Goal: Communication & Community: Connect with others

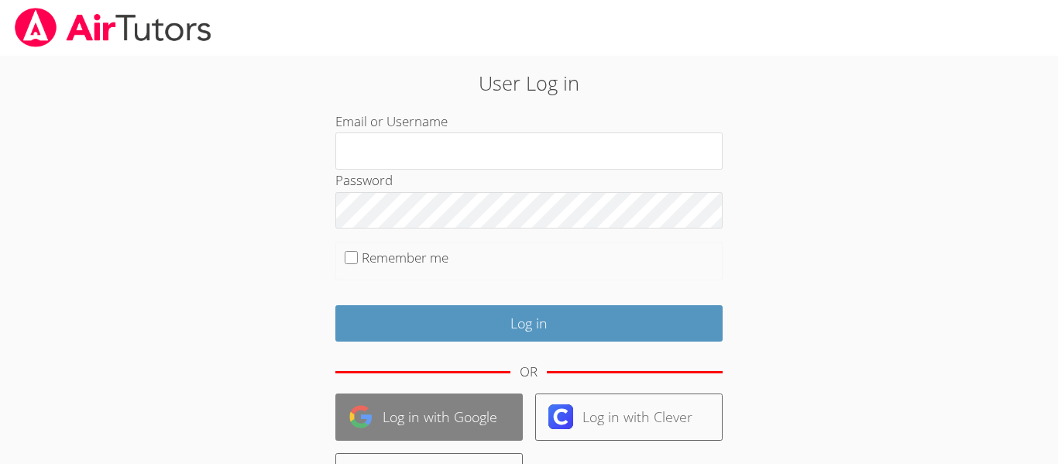
click at [440, 415] on link "Log in with Google" at bounding box center [428, 416] width 187 height 47
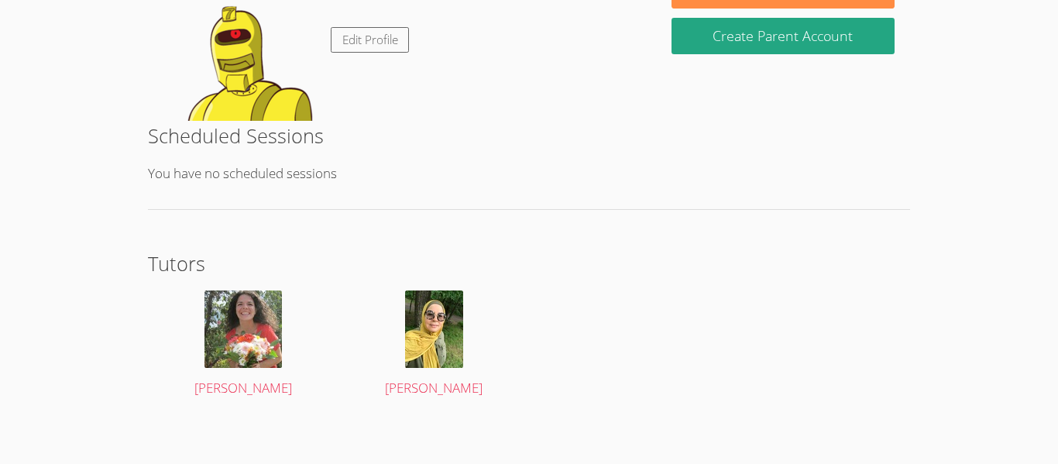
scroll to position [292, 0]
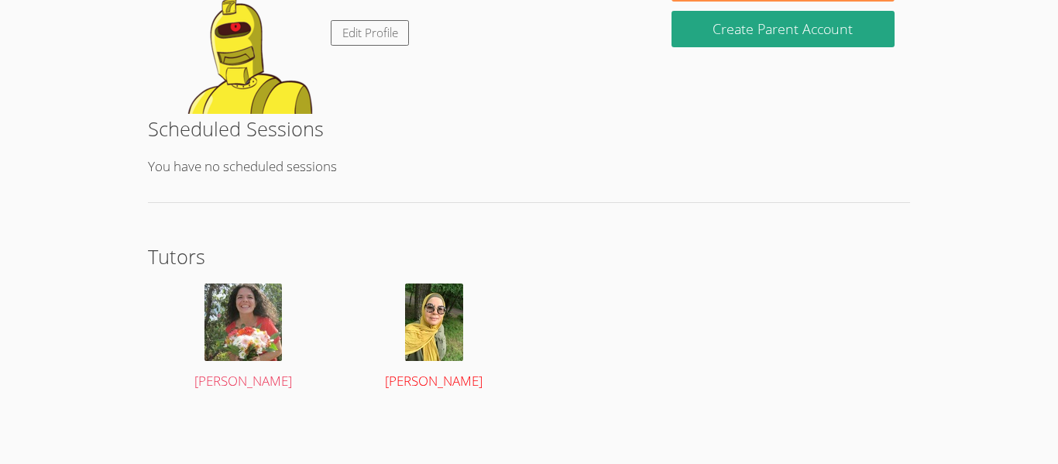
click at [445, 336] on img at bounding box center [434, 322] width 58 height 77
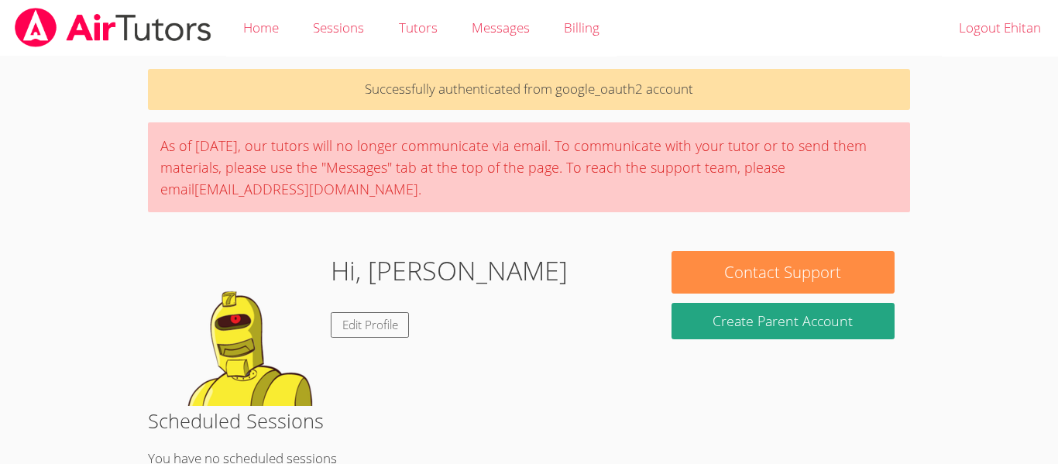
scroll to position [292, 0]
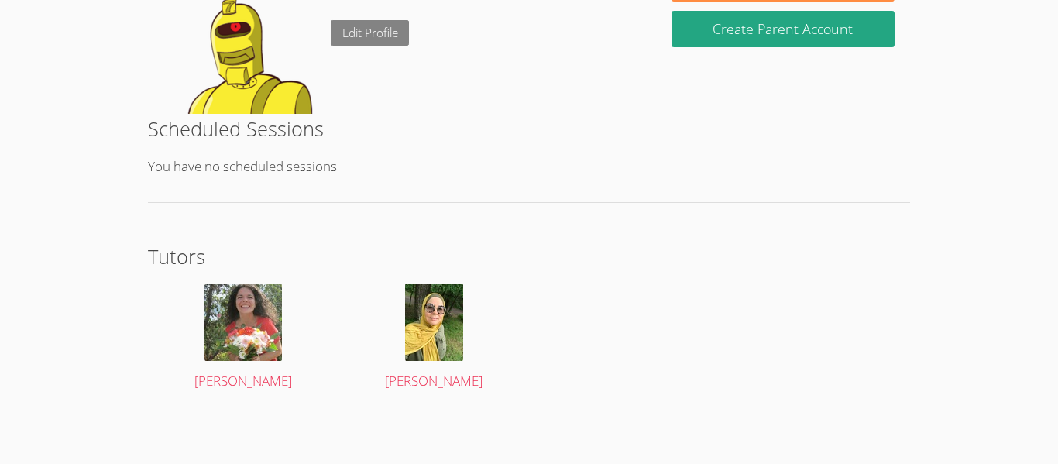
click at [350, 33] on link "Edit Profile" at bounding box center [370, 33] width 79 height 26
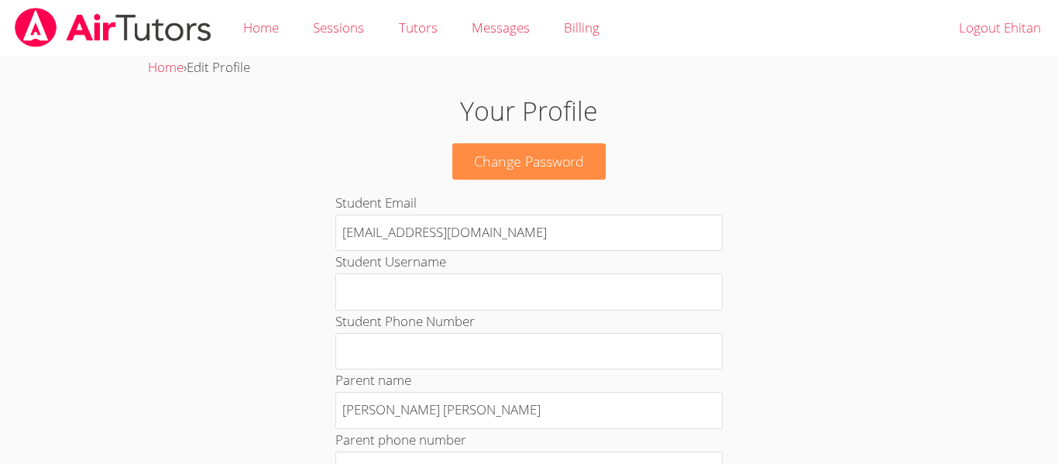
scroll to position [292, 0]
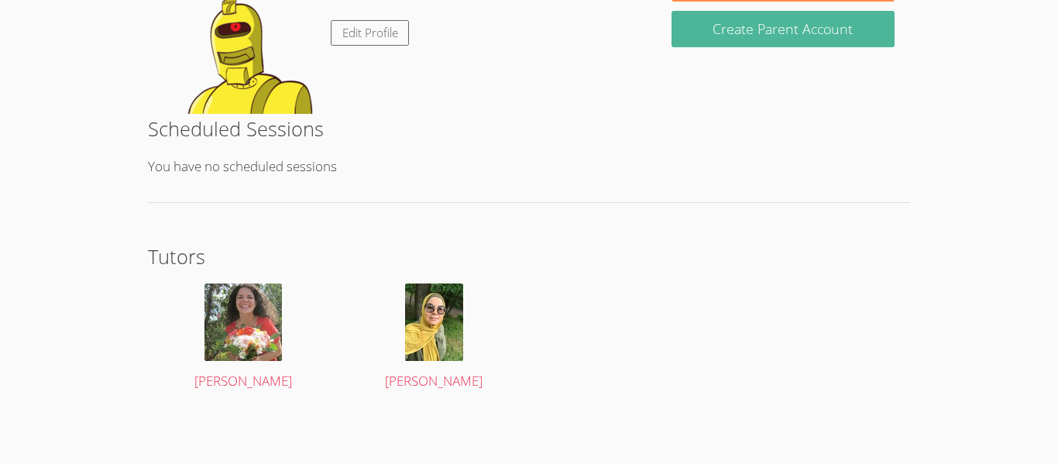
click at [873, 23] on button "Create Parent Account" at bounding box center [783, 29] width 223 height 36
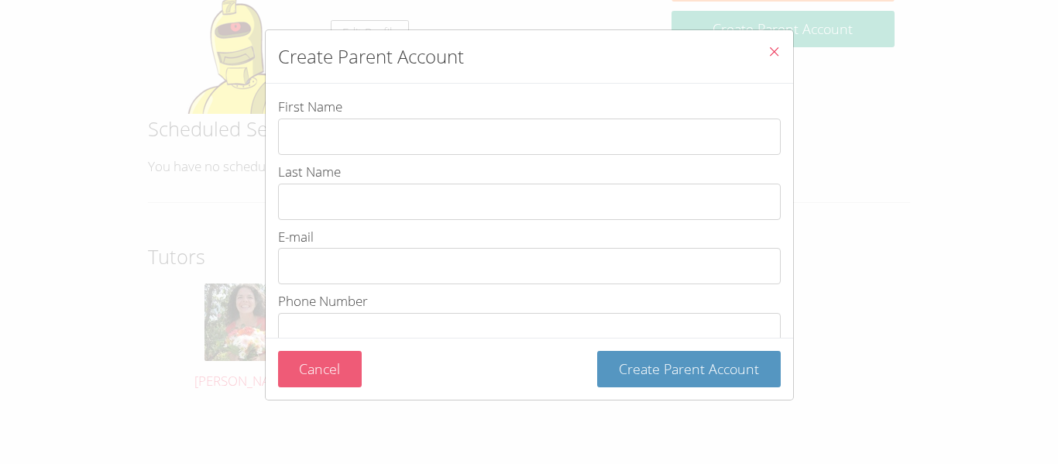
click at [316, 361] on button "Cancel" at bounding box center [320, 369] width 84 height 36
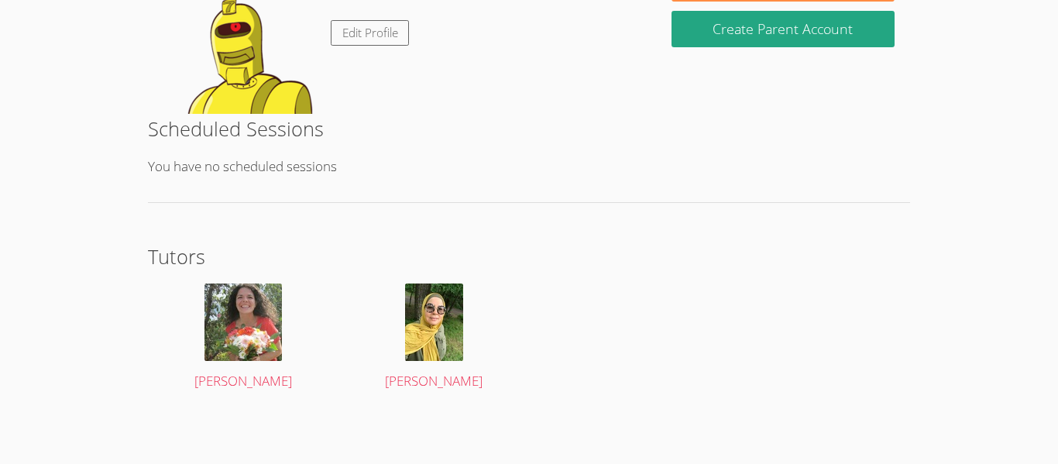
scroll to position [0, 0]
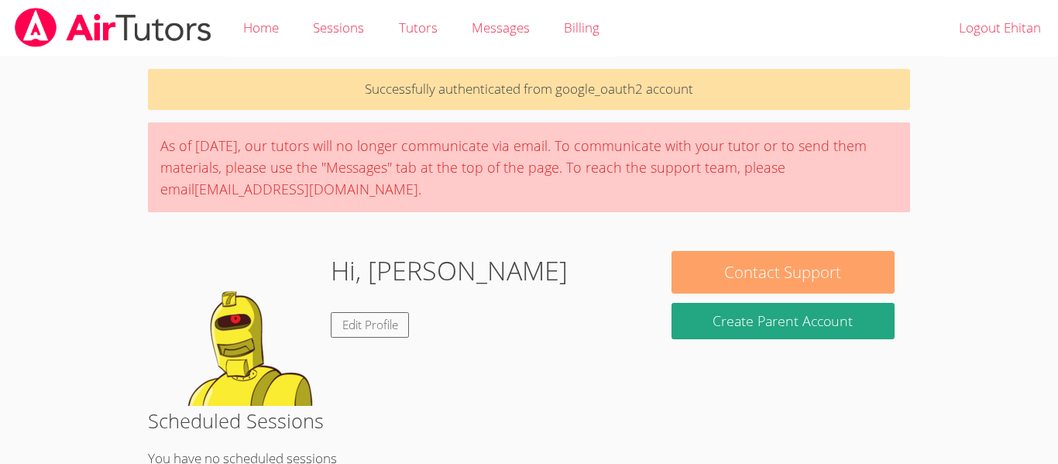
click at [736, 262] on button "Contact Support" at bounding box center [783, 272] width 223 height 43
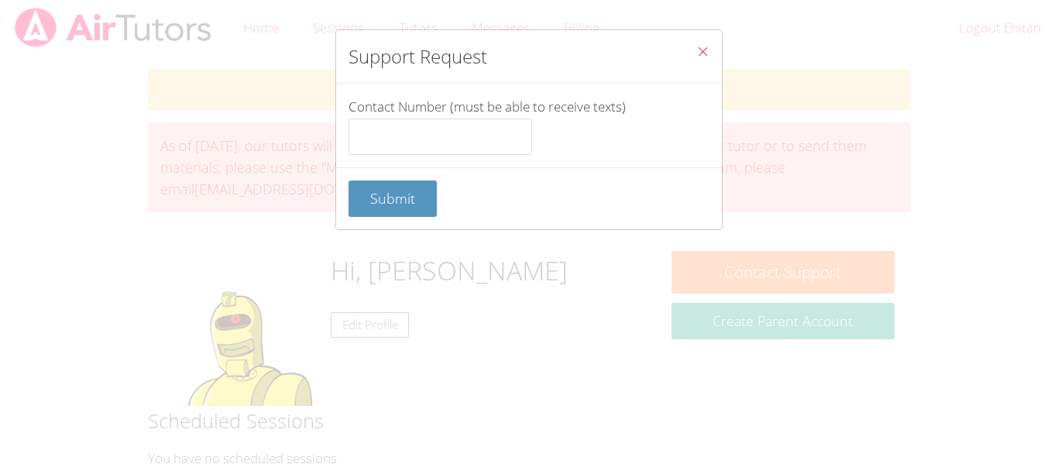
click at [699, 42] on button "Close" at bounding box center [703, 53] width 38 height 47
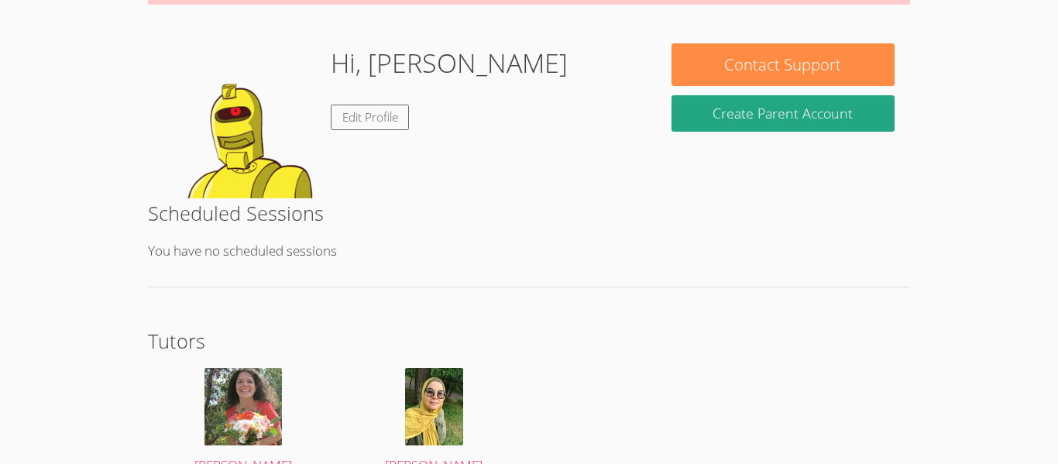
scroll to position [292, 0]
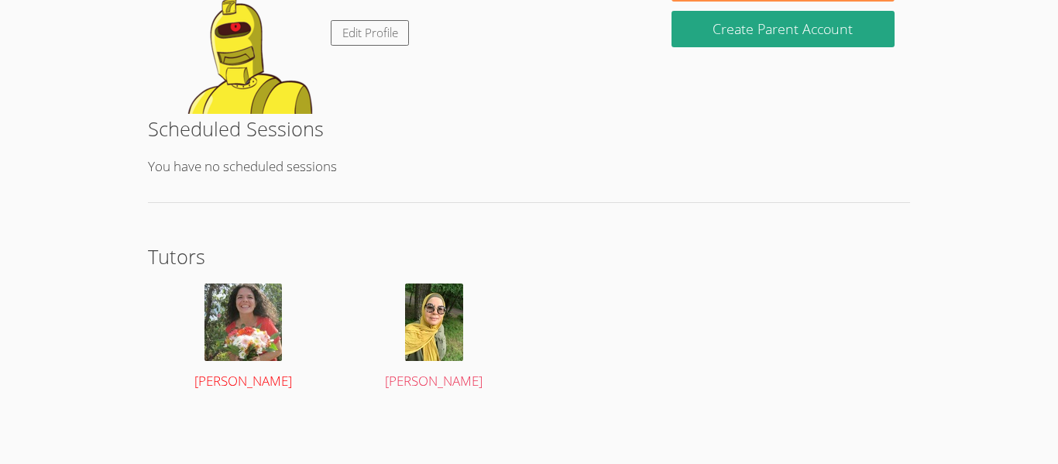
click at [230, 380] on span "[PERSON_NAME]" at bounding box center [243, 381] width 98 height 18
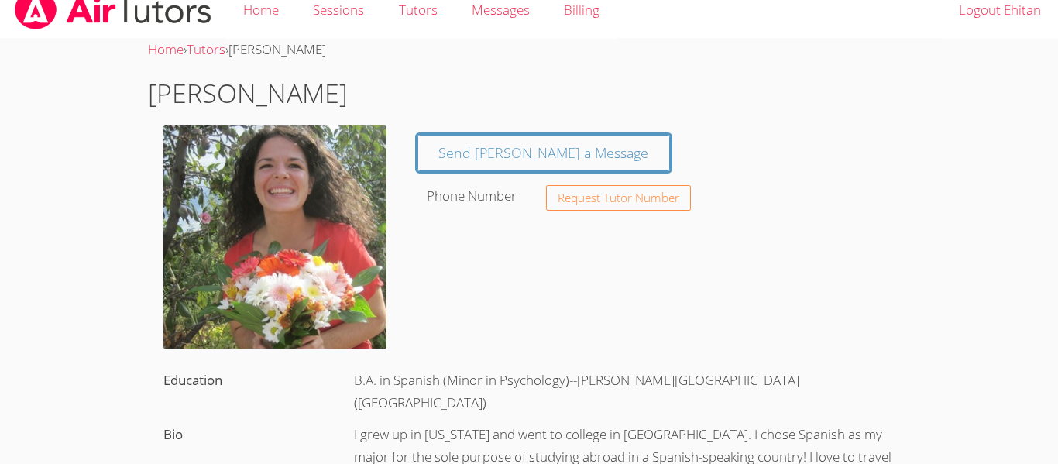
scroll to position [21, 0]
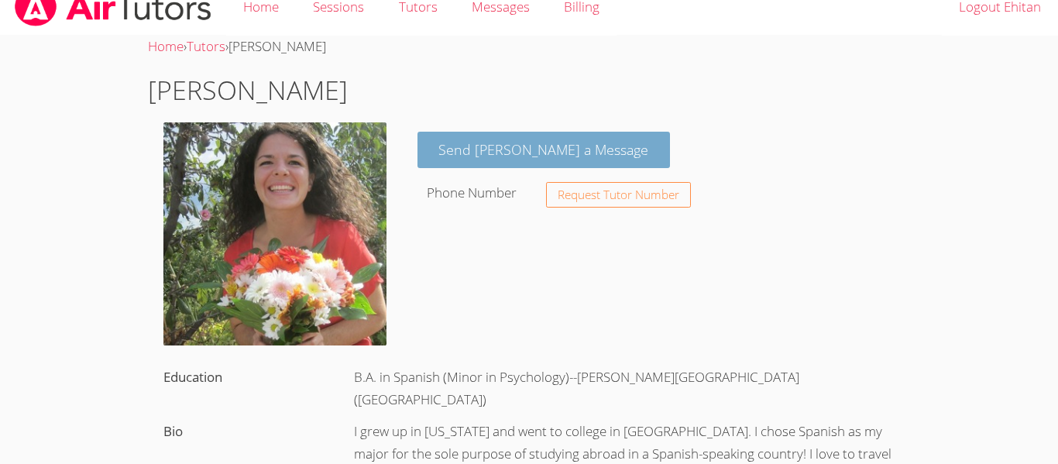
click at [501, 159] on link "Send Lisa a Message" at bounding box center [544, 150] width 253 height 36
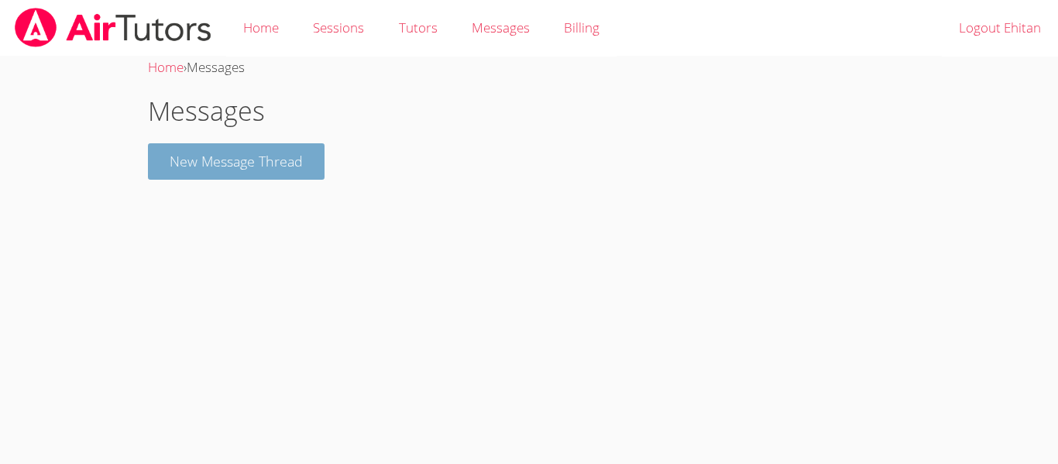
click at [310, 156] on button "New Message Thread" at bounding box center [236, 161] width 177 height 36
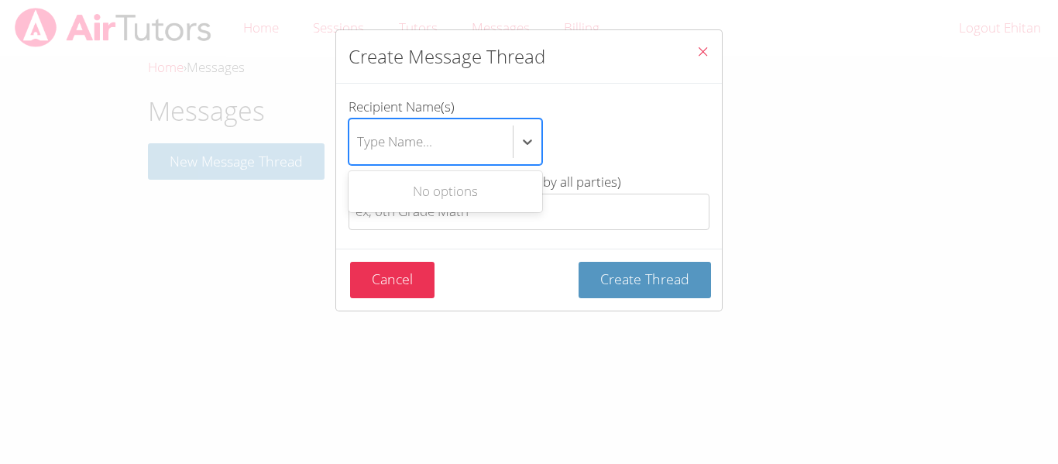
click at [415, 146] on div "Type Name..." at bounding box center [394, 141] width 75 height 22
click at [359, 146] on input "Recipient Name(s) Use Up and Down to choose options, press Enter to select the …" at bounding box center [358, 142] width 2 height 36
type input "ola soy ehitan la estrayo"
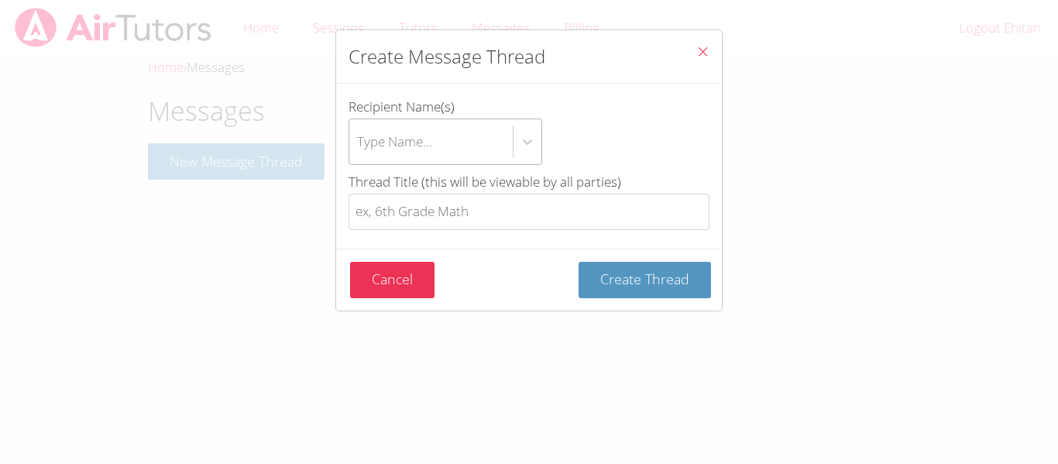
click at [565, 148] on div "Type Name..." at bounding box center [529, 142] width 361 height 46
click at [359, 148] on input "Recipient Name(s) Type Name..." at bounding box center [358, 142] width 2 height 36
click at [501, 182] on span "Thread Title (this will be viewable by all parties)" at bounding box center [485, 182] width 273 height 18
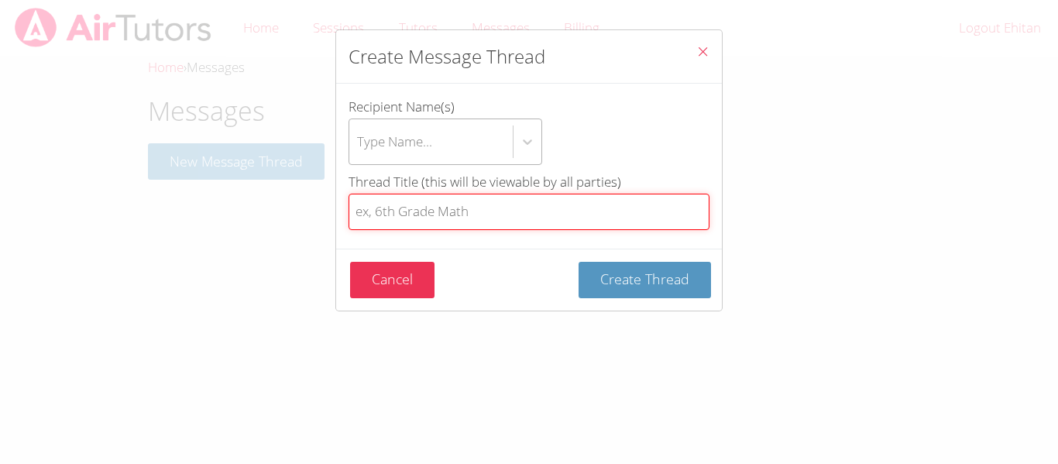
click at [501, 194] on input "Thread Title (this will be viewable by all parties)" at bounding box center [529, 212] width 361 height 36
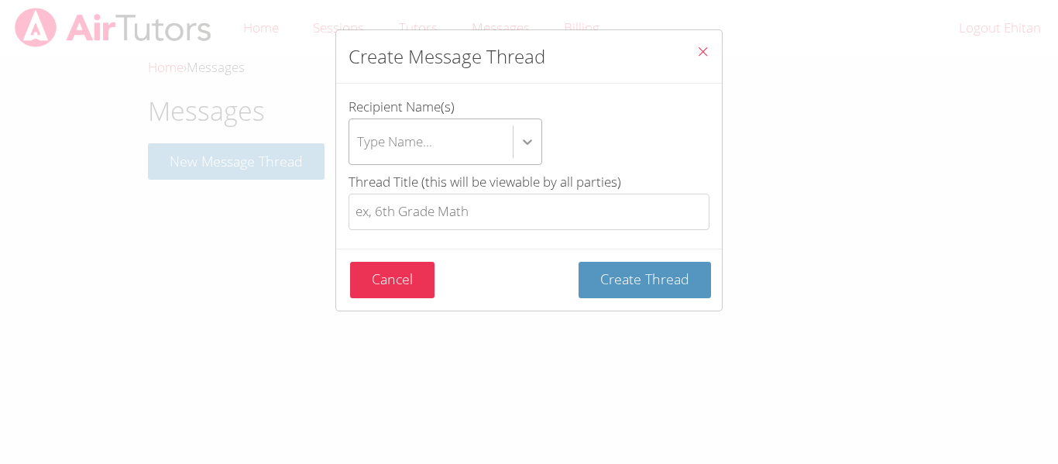
click at [524, 139] on icon "btn solid blue btn-info" at bounding box center [527, 141] width 15 height 15
click at [359, 139] on input "Recipient Name(s) Type Name..." at bounding box center [358, 142] width 2 height 36
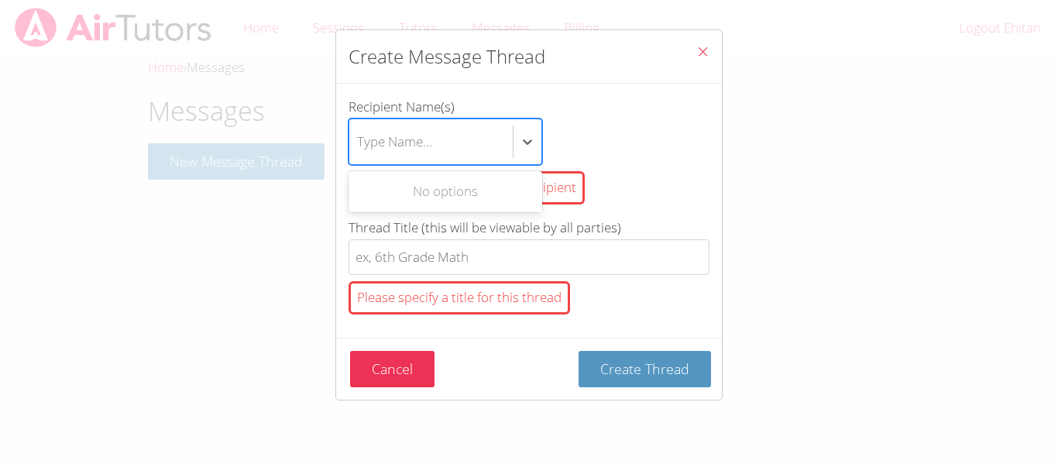
click at [484, 202] on div "No options" at bounding box center [446, 191] width 194 height 35
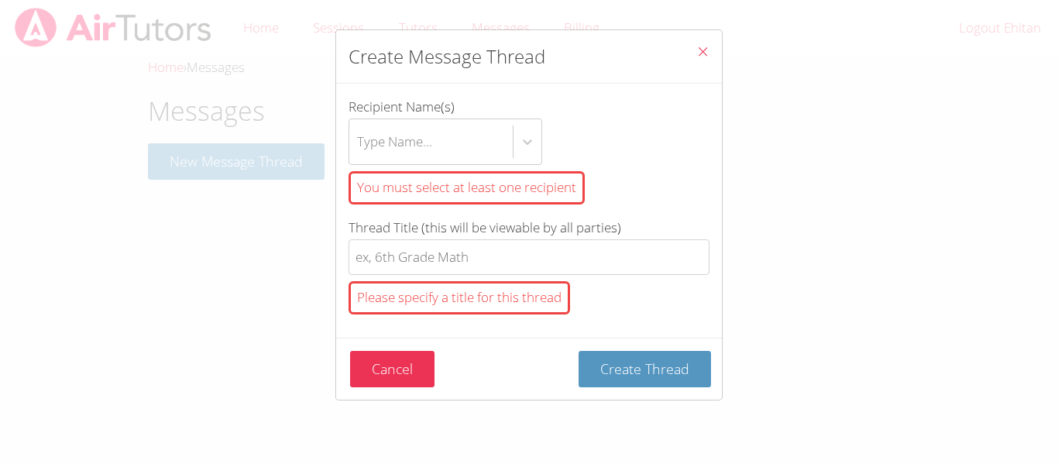
click at [569, 178] on div "You must select at least one recipient" at bounding box center [467, 187] width 236 height 33
click at [359, 160] on input "Recipient Name(s) Type Name... You must select at least one recipient" at bounding box center [358, 142] width 2 height 36
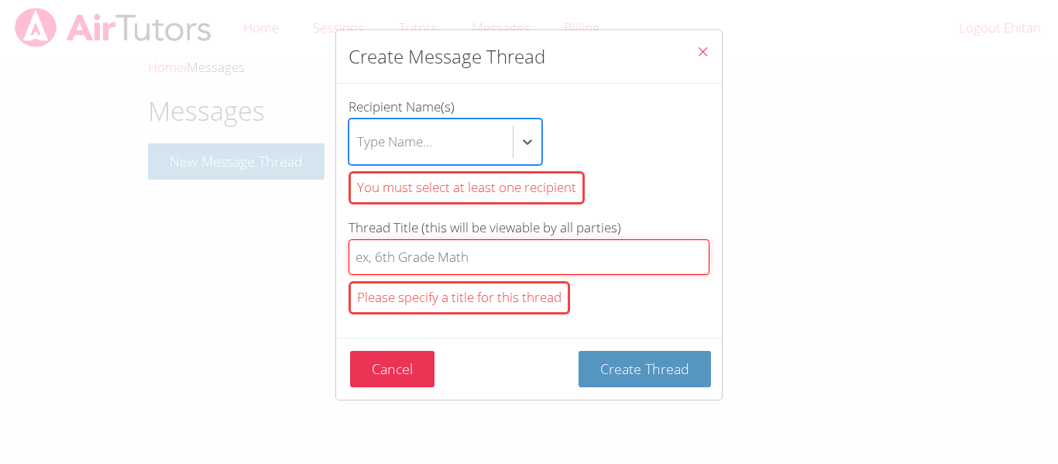
click at [465, 266] on input "Thread Title (this will be viewable by all parties) Please specify a title for …" at bounding box center [529, 257] width 361 height 36
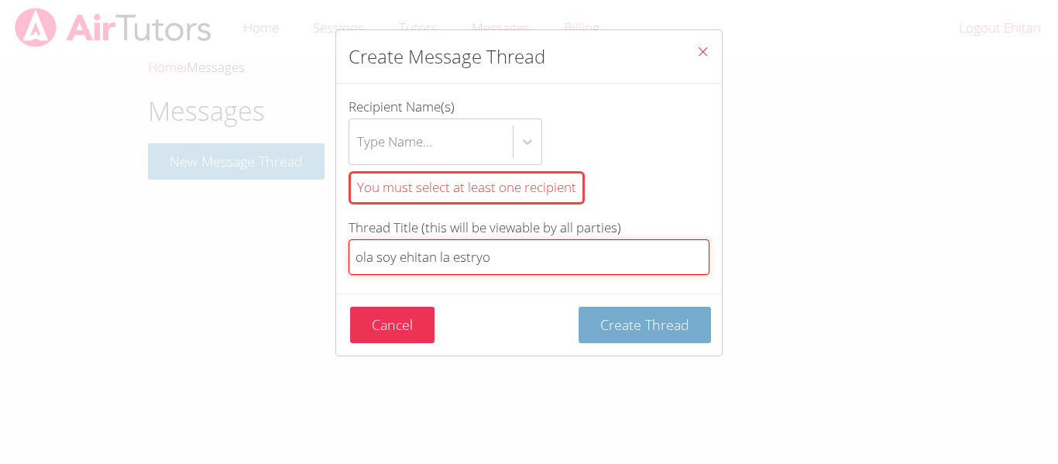
type input "ola soy ehitan la estryo"
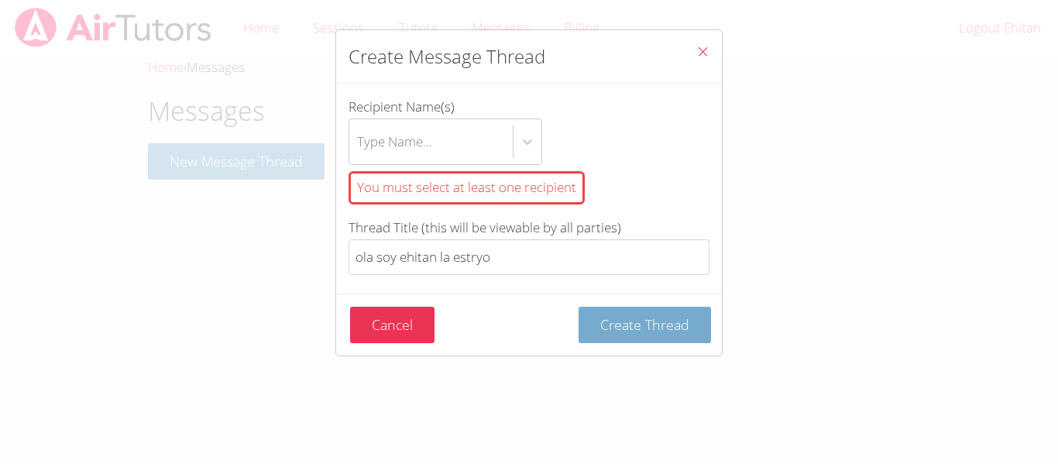
click at [626, 331] on span "Create Thread" at bounding box center [644, 324] width 89 height 19
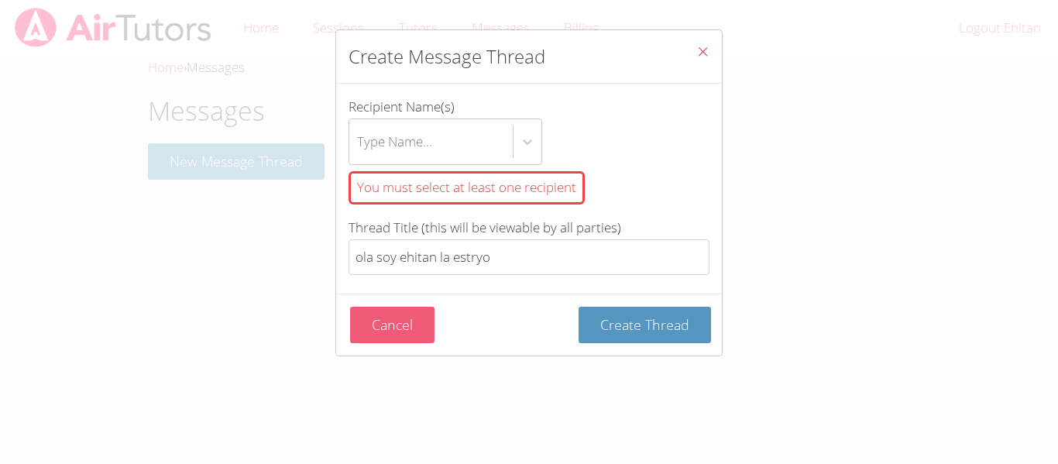
click at [421, 328] on button "Cancel" at bounding box center [392, 325] width 84 height 36
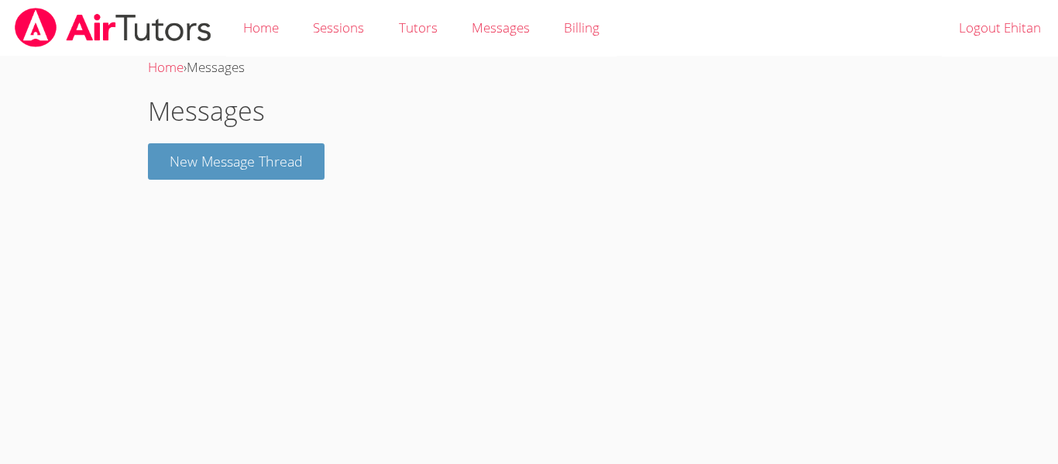
click at [229, 72] on span "Messages" at bounding box center [216, 67] width 58 height 18
click at [169, 70] on link "Home" at bounding box center [166, 67] width 36 height 18
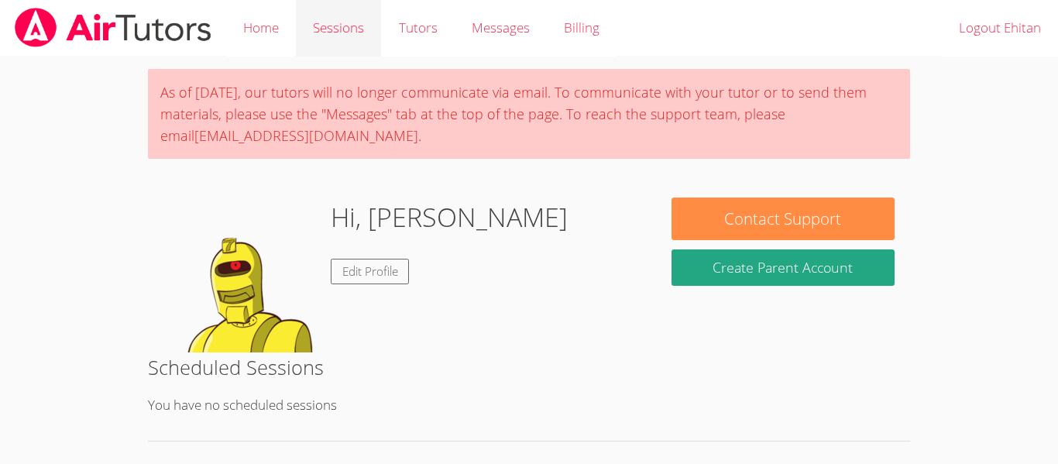
click at [353, 24] on link "Sessions" at bounding box center [338, 28] width 85 height 57
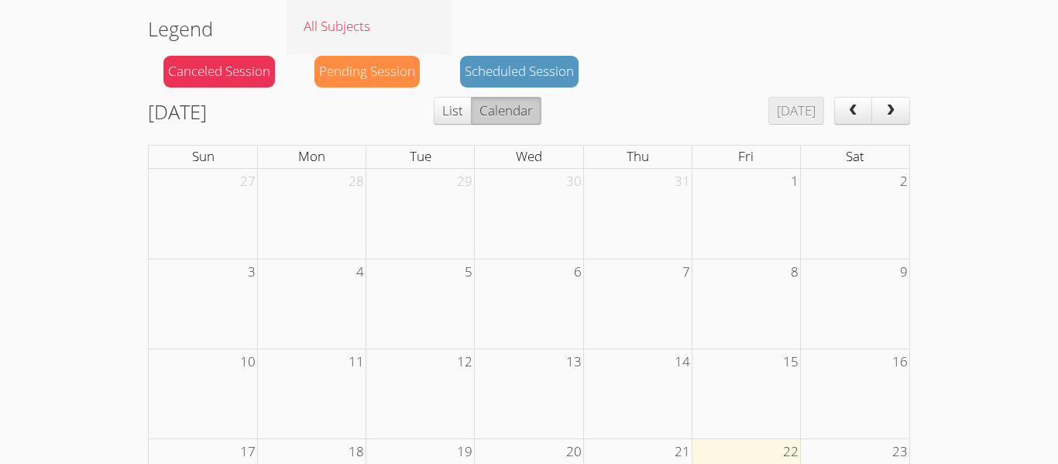
scroll to position [411, 0]
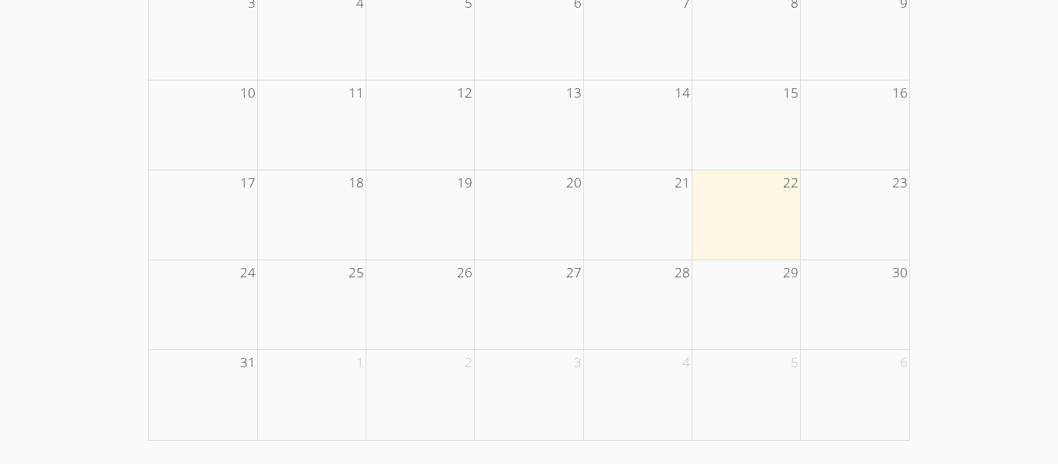
click at [802, 253] on td at bounding box center [855, 215] width 108 height 90
click at [790, 251] on td at bounding box center [746, 215] width 108 height 90
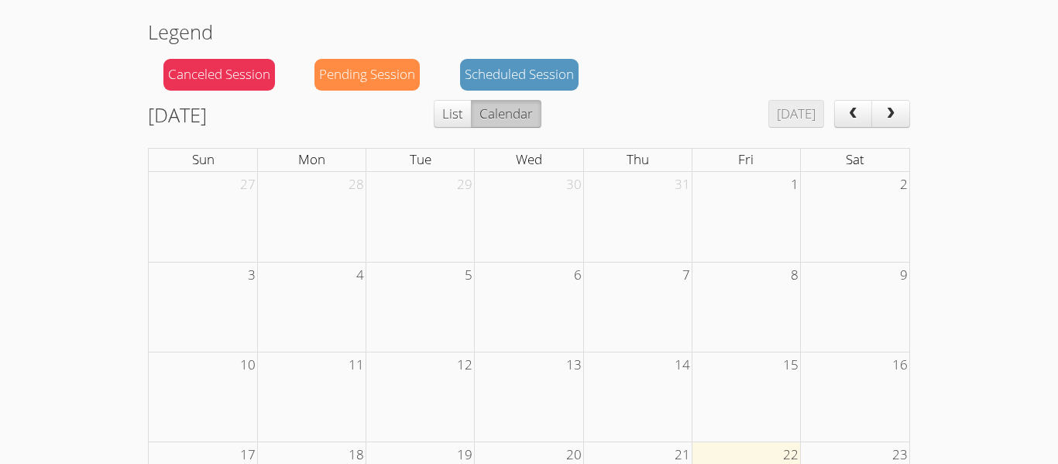
scroll to position [0, 0]
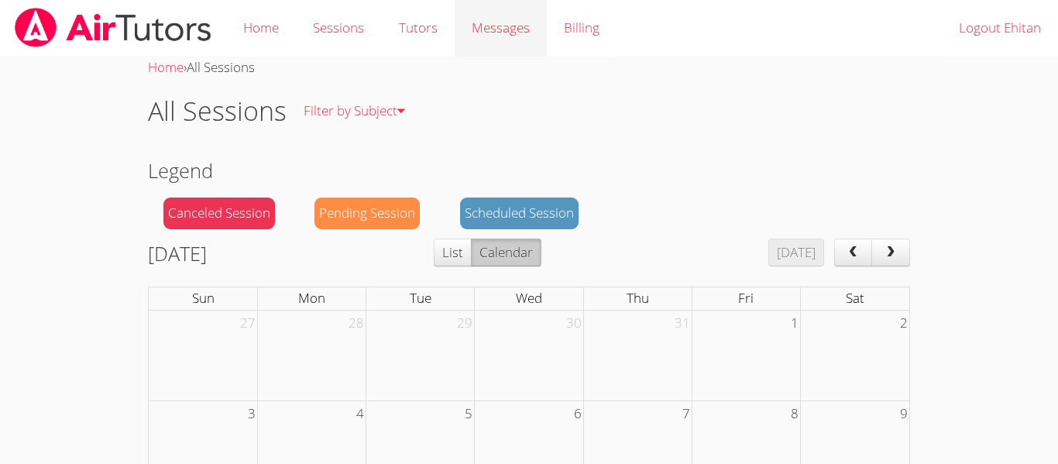
click at [476, 23] on span "Messages" at bounding box center [501, 28] width 58 height 18
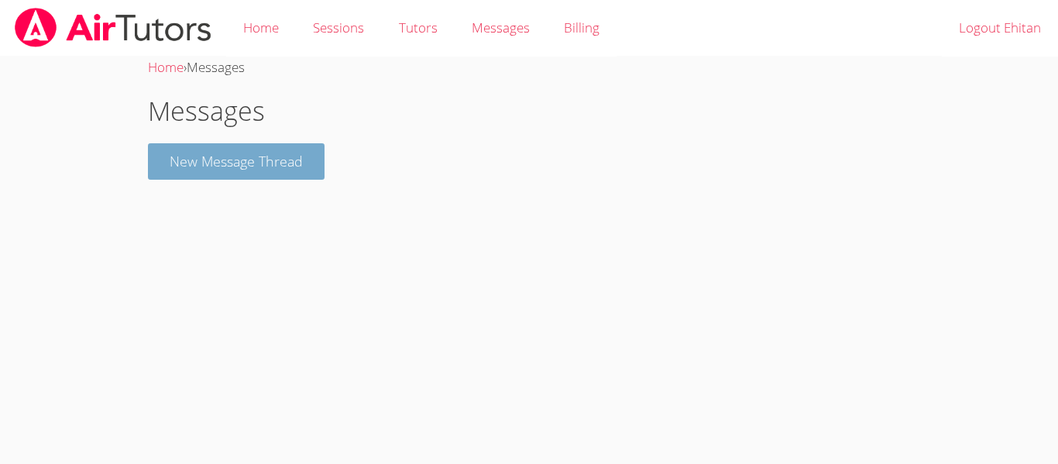
click at [300, 169] on button "New Message Thread" at bounding box center [236, 161] width 177 height 36
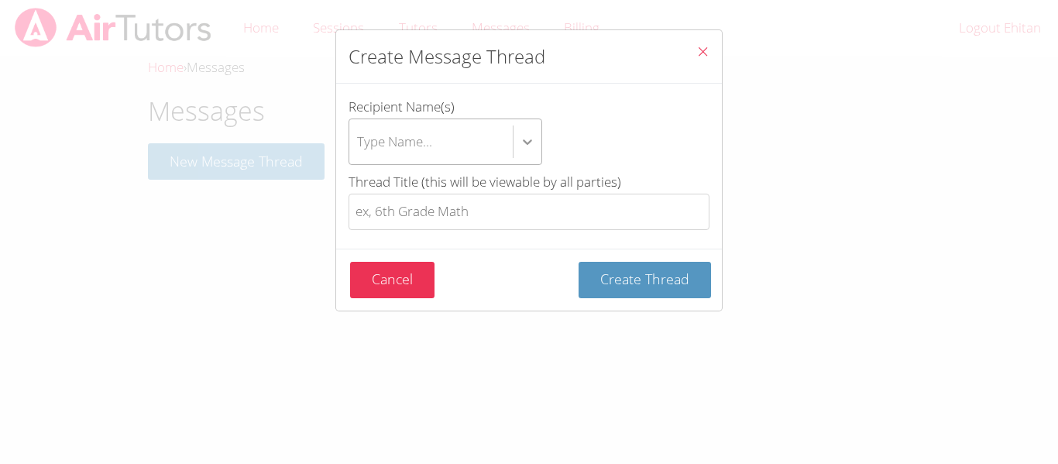
click at [538, 142] on div "btn solid blue btn-info" at bounding box center [528, 142] width 28 height 28
click at [359, 142] on input "Recipient Name(s) Type Name..." at bounding box center [358, 142] width 2 height 36
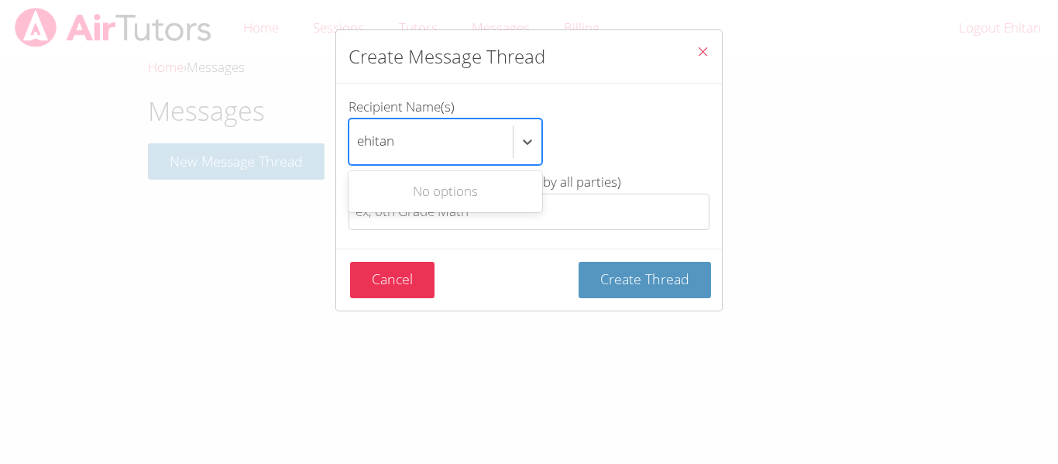
type input "ehitan"
click at [604, 115] on label "Recipient Name(s) Use Up and Down to choose options, press Enter to select the …" at bounding box center [529, 130] width 361 height 69
click at [396, 124] on input "Recipient Name(s) Use Up and Down to choose options, press Enter to select the …" at bounding box center [376, 142] width 39 height 36
type input "ehitan"
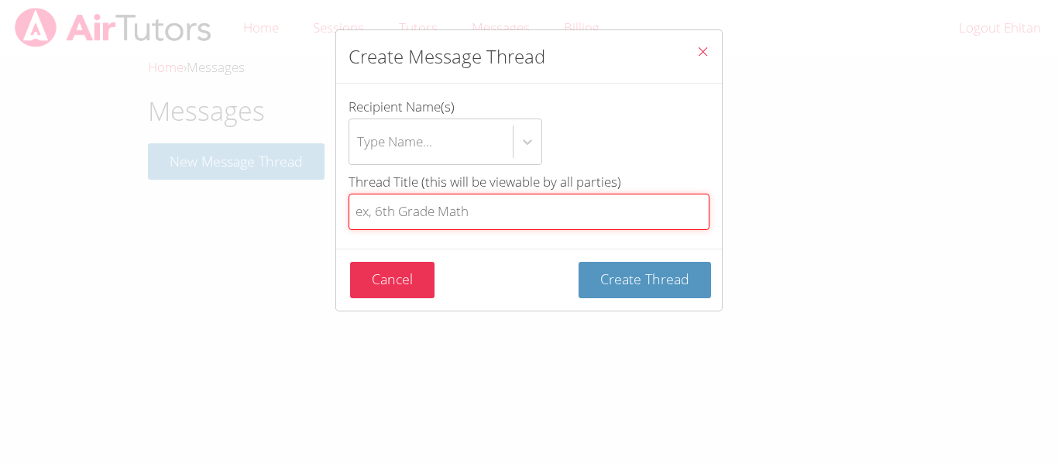
click at [563, 198] on input "Thread Title (this will be viewable by all parties)" at bounding box center [529, 212] width 361 height 36
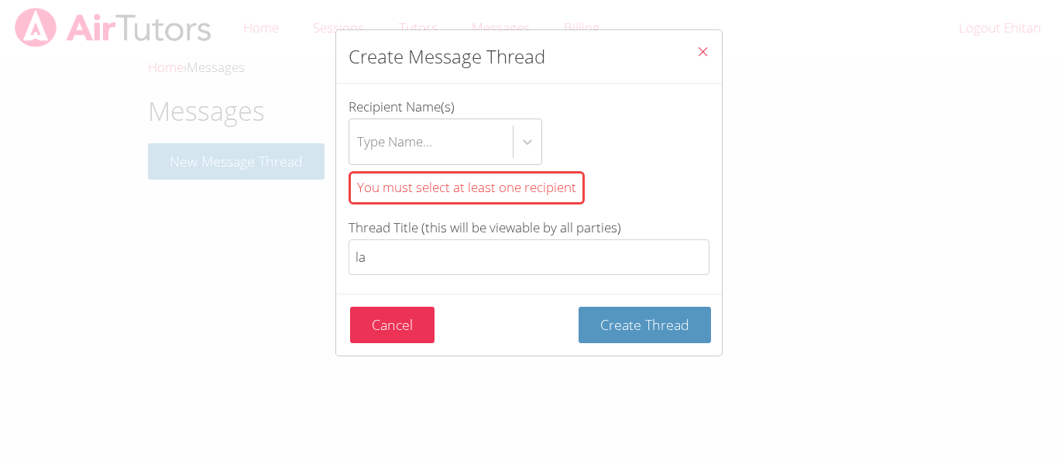
click at [559, 182] on div "You must select at least one recipient" at bounding box center [467, 187] width 236 height 33
click at [359, 160] on input "Recipient Name(s) Type Name... You must select at least one recipient" at bounding box center [358, 142] width 2 height 36
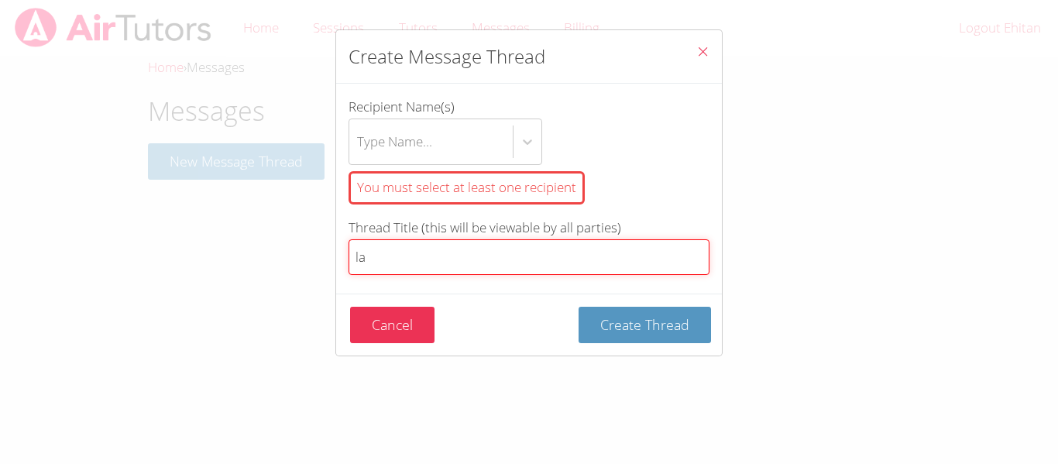
click at [414, 256] on input "la" at bounding box center [529, 257] width 361 height 36
type input "l"
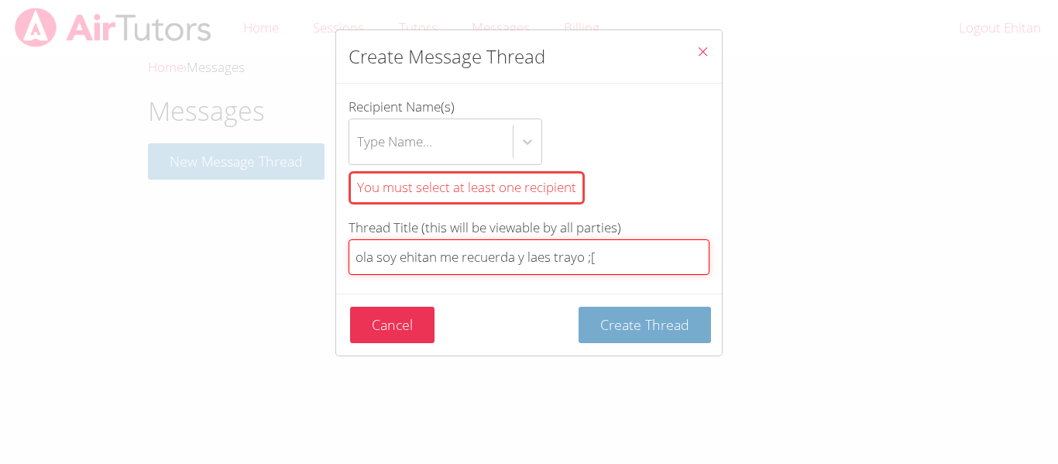
type input "ola soy ehitan me recuerda y laes trayo ;["
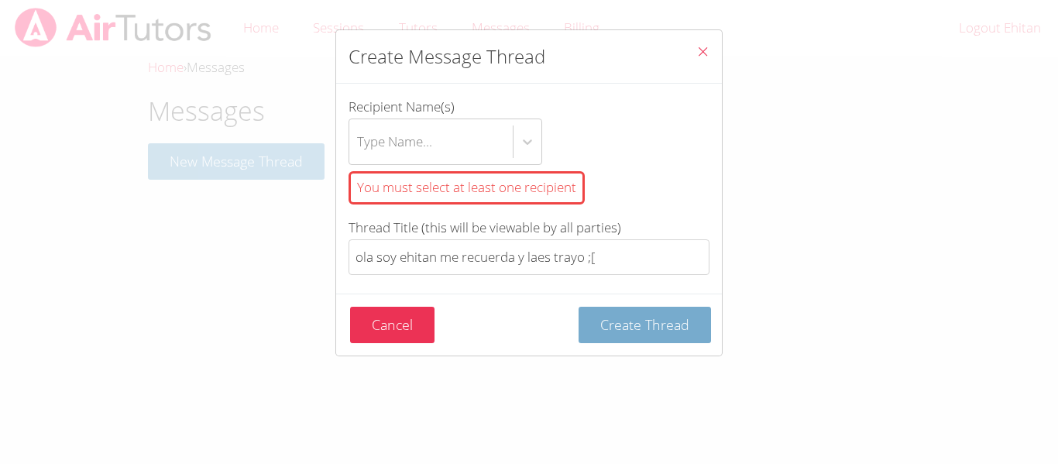
click at [582, 329] on button "Create Thread" at bounding box center [645, 325] width 132 height 36
click at [431, 125] on div "Type Name..." at bounding box center [430, 141] width 163 height 45
click at [359, 125] on input "Recipient Name(s) Type Name... You must select at least one recipient" at bounding box center [358, 142] width 2 height 36
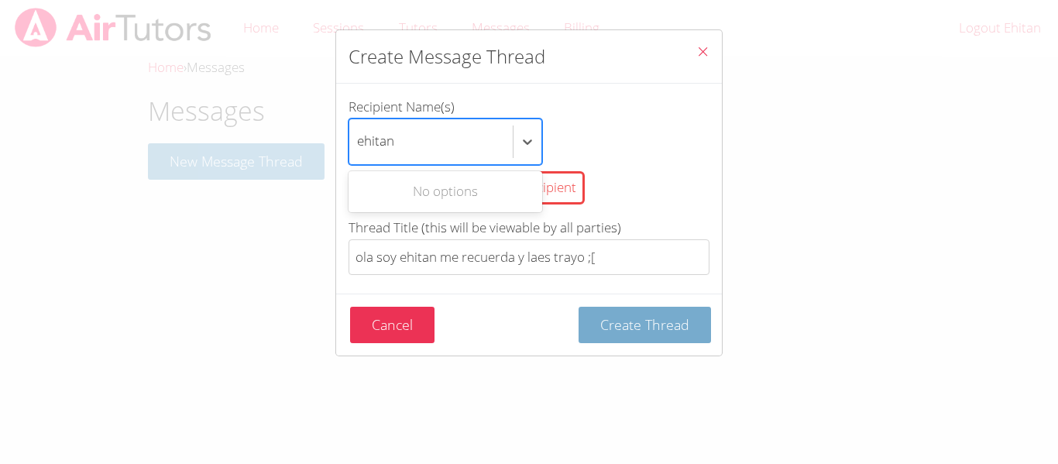
type input "ehitan"
click at [671, 330] on span "Create Thread" at bounding box center [644, 324] width 89 height 19
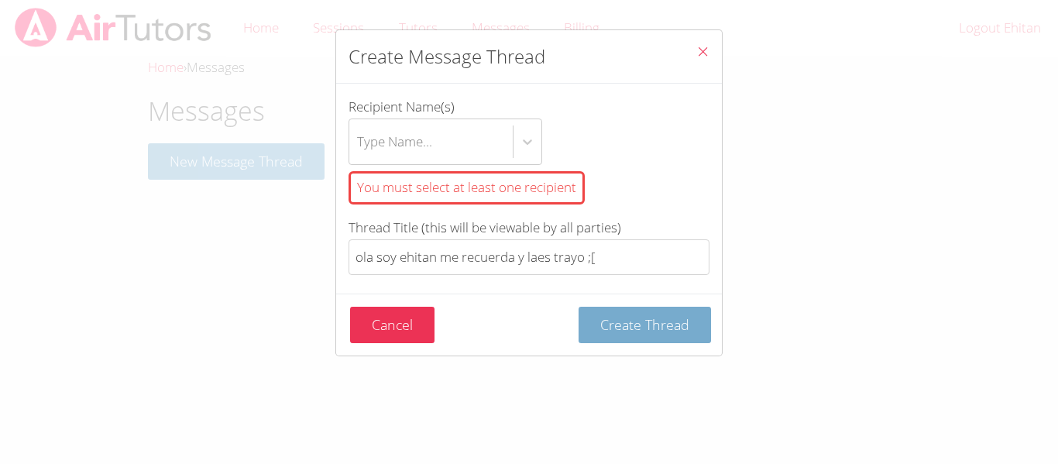
click at [671, 330] on span "Create Thread" at bounding box center [644, 324] width 89 height 19
click at [671, 329] on span "Create Thread" at bounding box center [644, 324] width 89 height 19
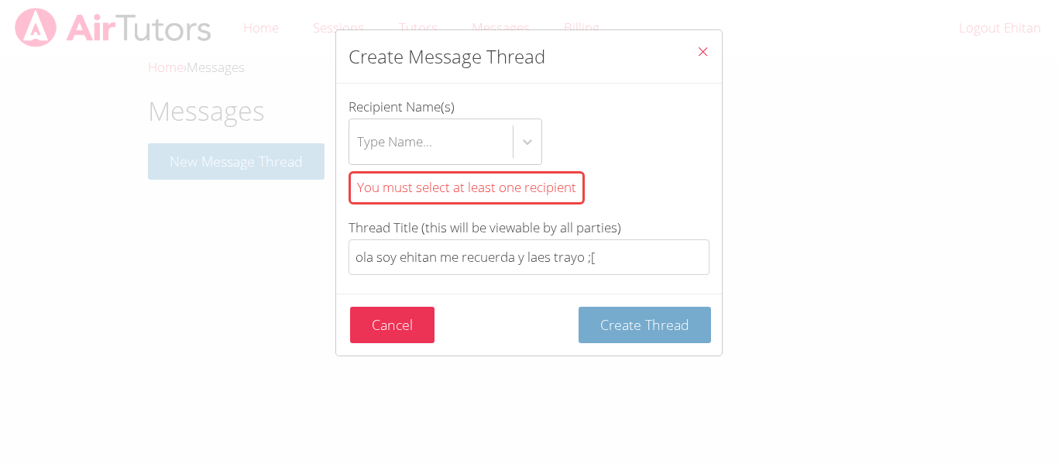
click at [671, 329] on span "Create Thread" at bounding box center [644, 324] width 89 height 19
click at [700, 35] on button "Close" at bounding box center [703, 53] width 38 height 47
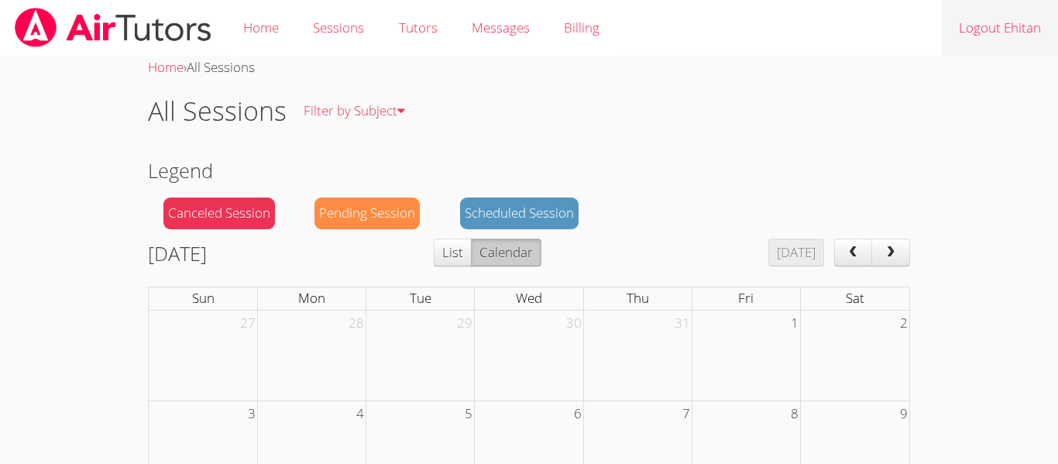
click at [986, 23] on link "Logout Ehitan" at bounding box center [1000, 28] width 116 height 57
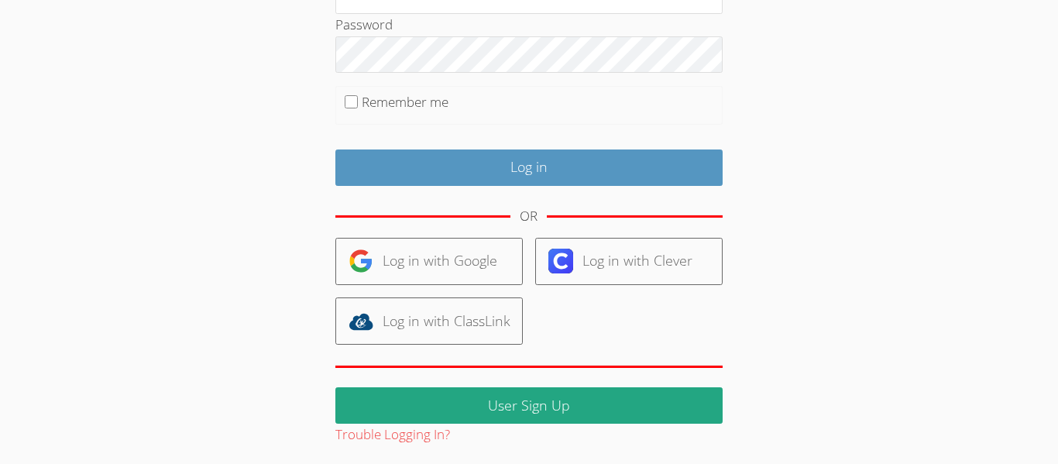
scroll to position [211, 0]
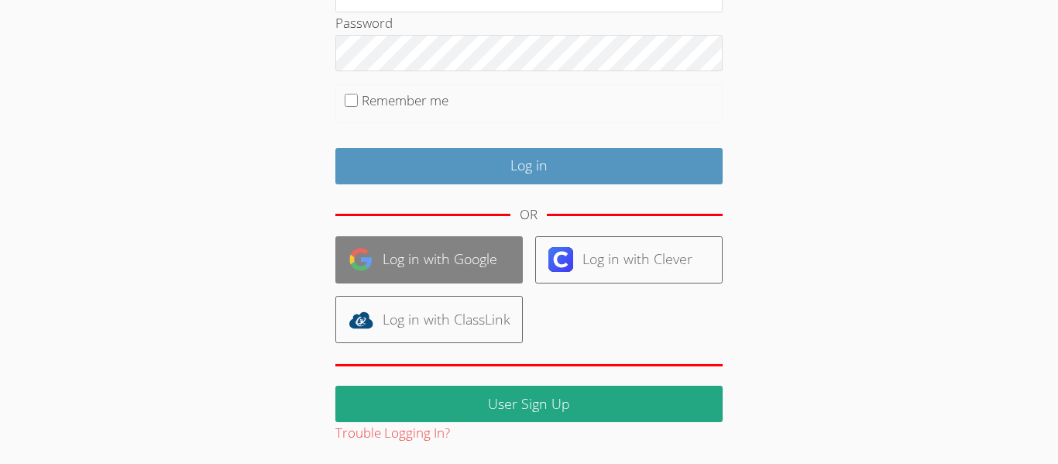
click at [442, 257] on link "Log in with Google" at bounding box center [428, 259] width 187 height 47
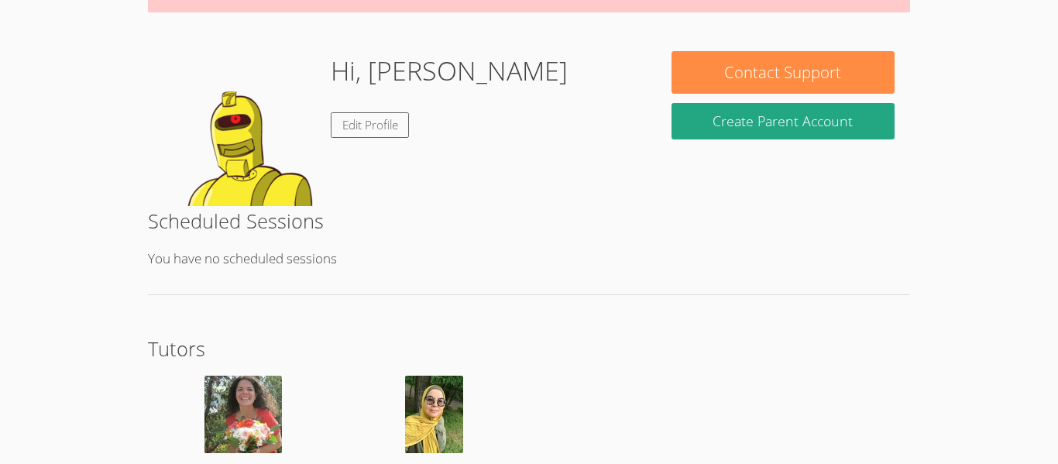
scroll to position [194, 0]
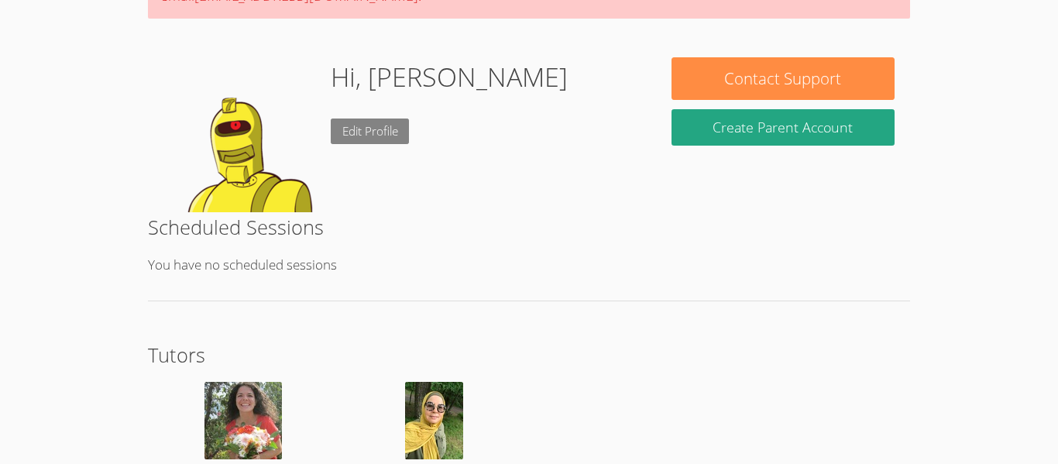
click at [357, 119] on link "Edit Profile" at bounding box center [370, 132] width 79 height 26
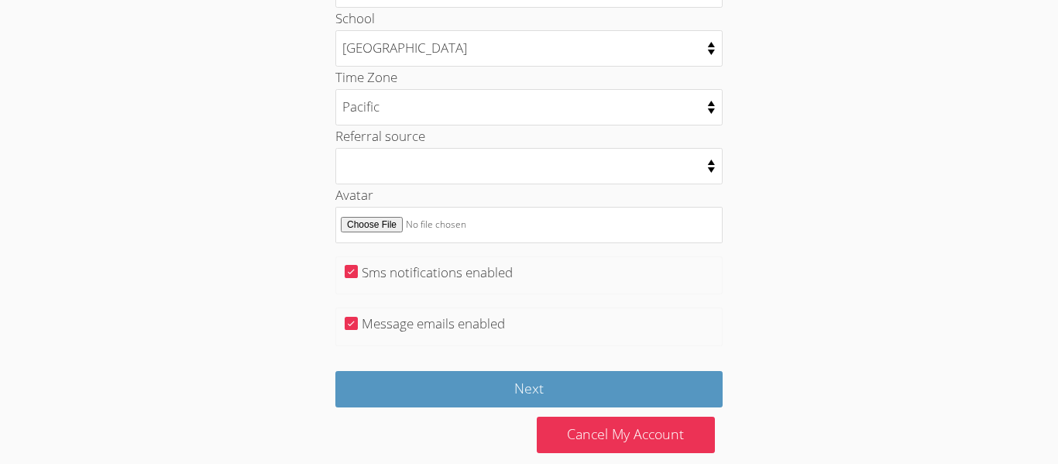
scroll to position [844, 0]
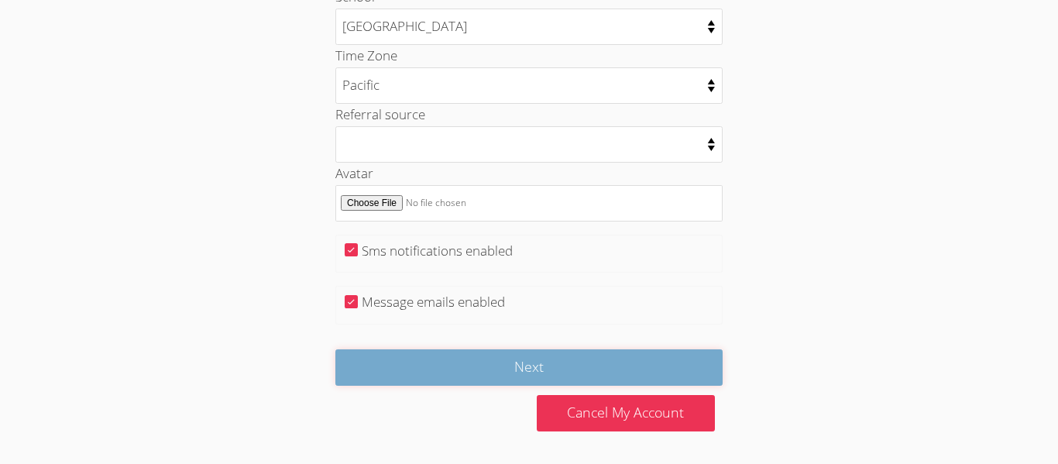
click at [472, 370] on input "Next" at bounding box center [528, 367] width 387 height 36
